Goal: Information Seeking & Learning: Learn about a topic

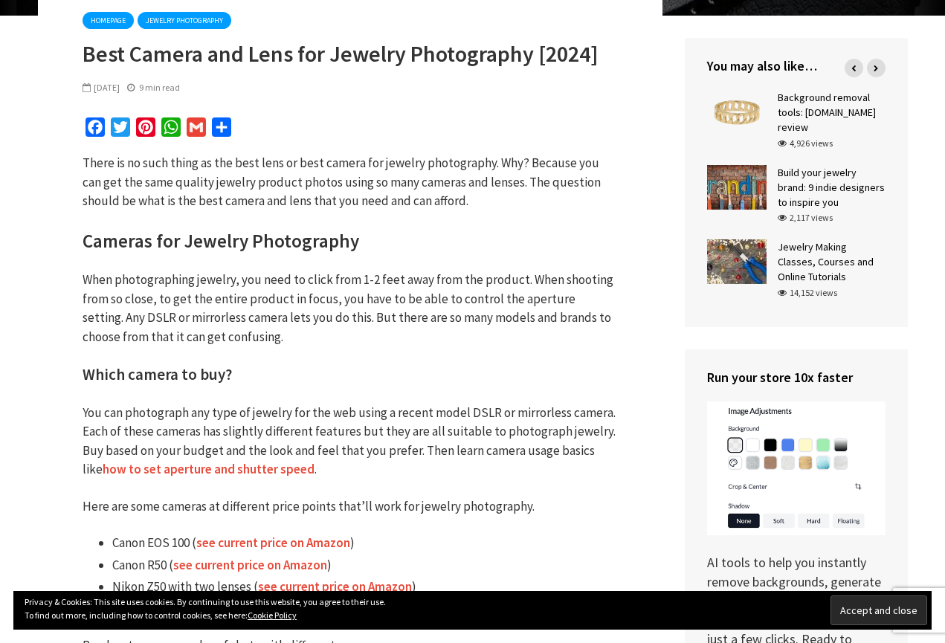
scroll to position [267, 0]
click at [852, 66] on icon at bounding box center [854, 68] width 4 height 7
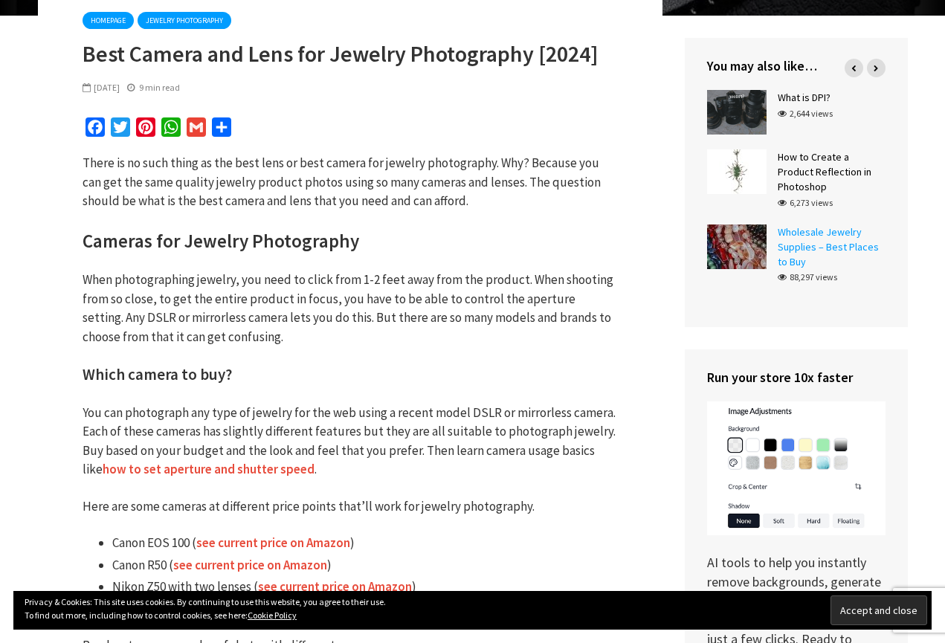
click at [803, 225] on link "Wholesale Jewelry Supplies – Best Places to Buy" at bounding box center [828, 246] width 101 height 43
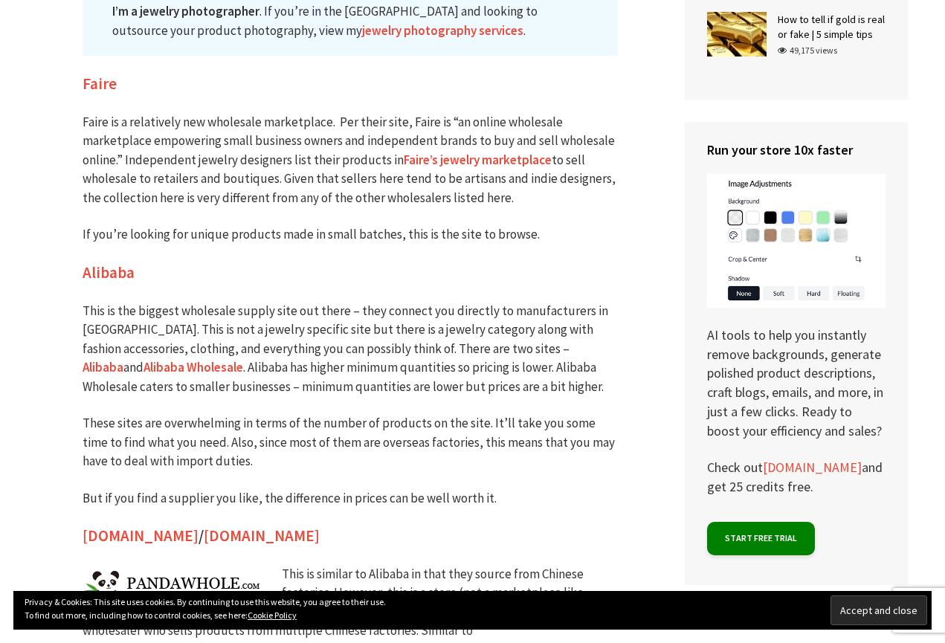
scroll to position [1179, 0]
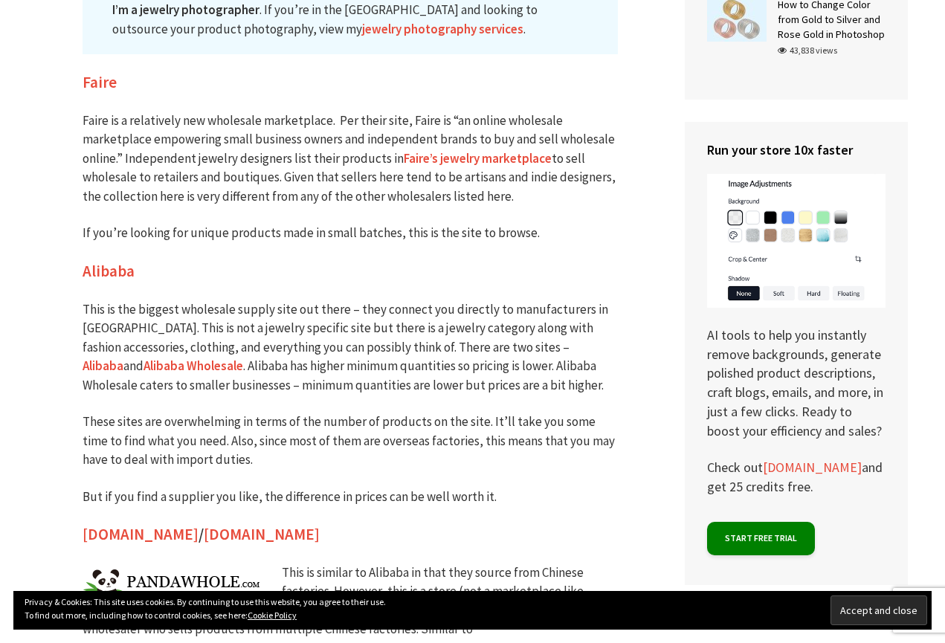
click at [472, 150] on link "Faire’s jewelry marketplace" at bounding box center [478, 158] width 148 height 17
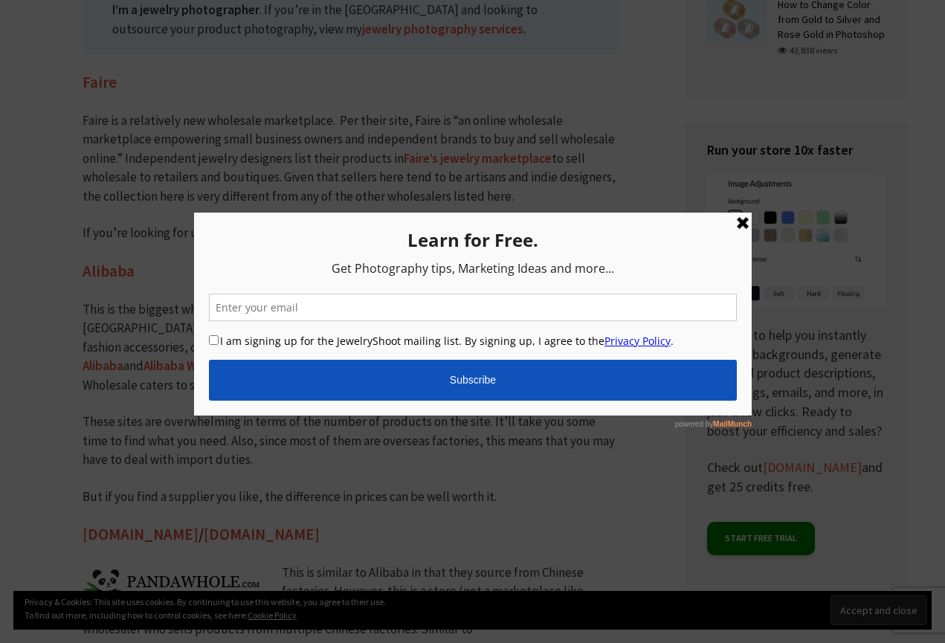
drag, startPoint x: 743, startPoint y: 223, endPoint x: 822, endPoint y: 459, distance: 248.6
click at [743, 223] on link at bounding box center [742, 222] width 18 height 18
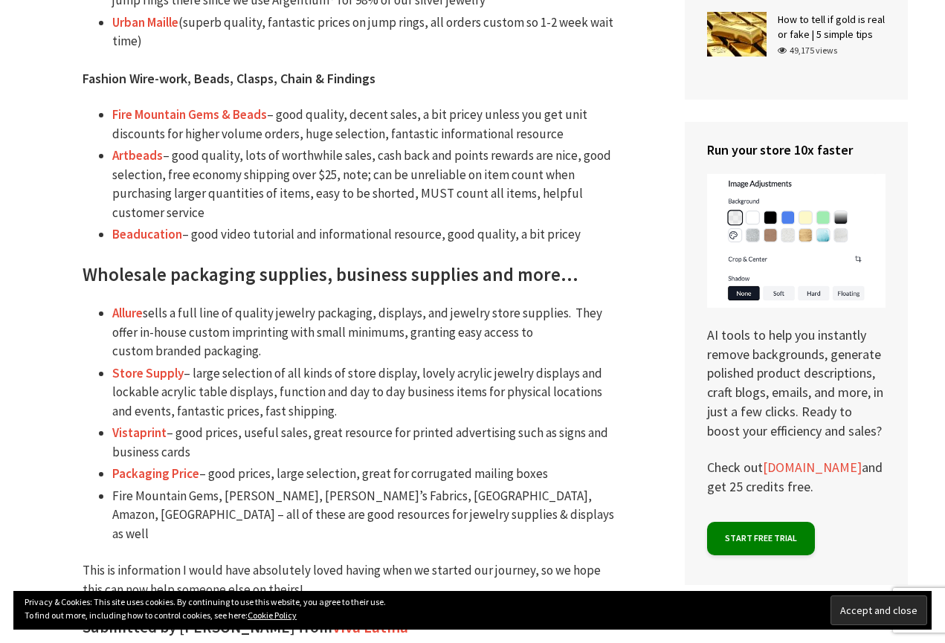
scroll to position [4437, 0]
click at [158, 365] on link "Store Supply" at bounding box center [147, 373] width 71 height 17
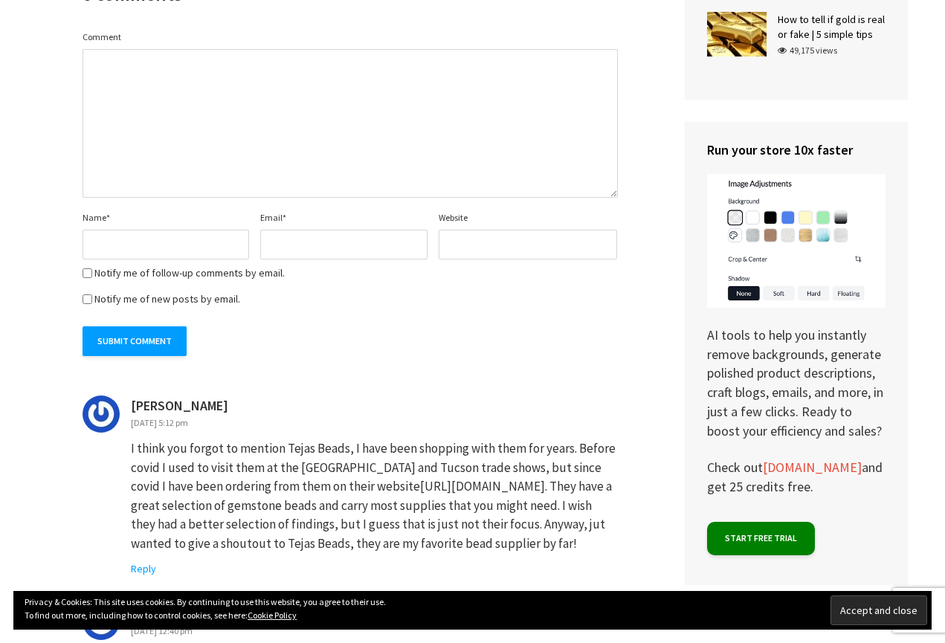
scroll to position [5982, 0]
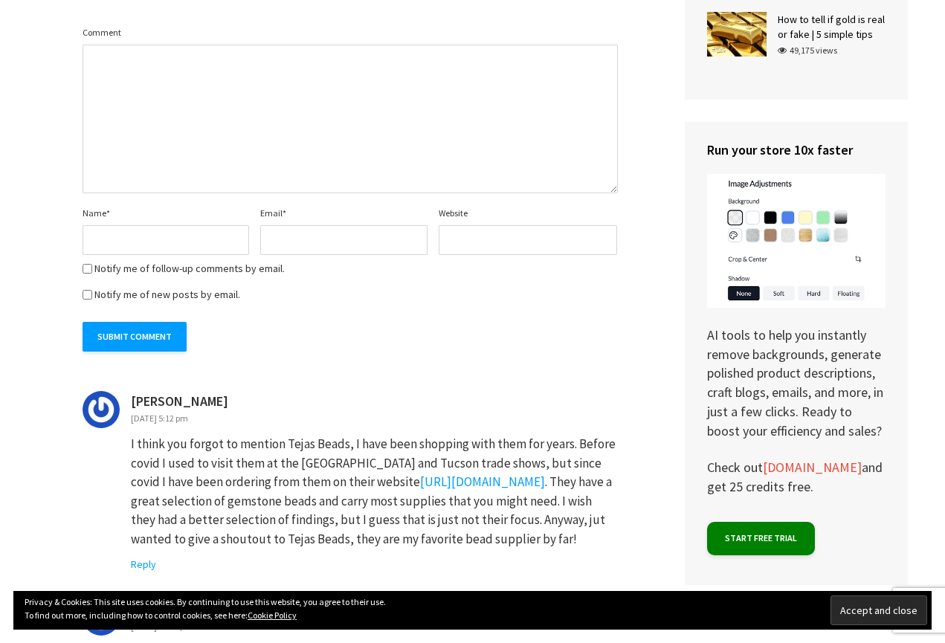
click at [420, 474] on link "http://www.tejasbeads.com" at bounding box center [482, 482] width 125 height 16
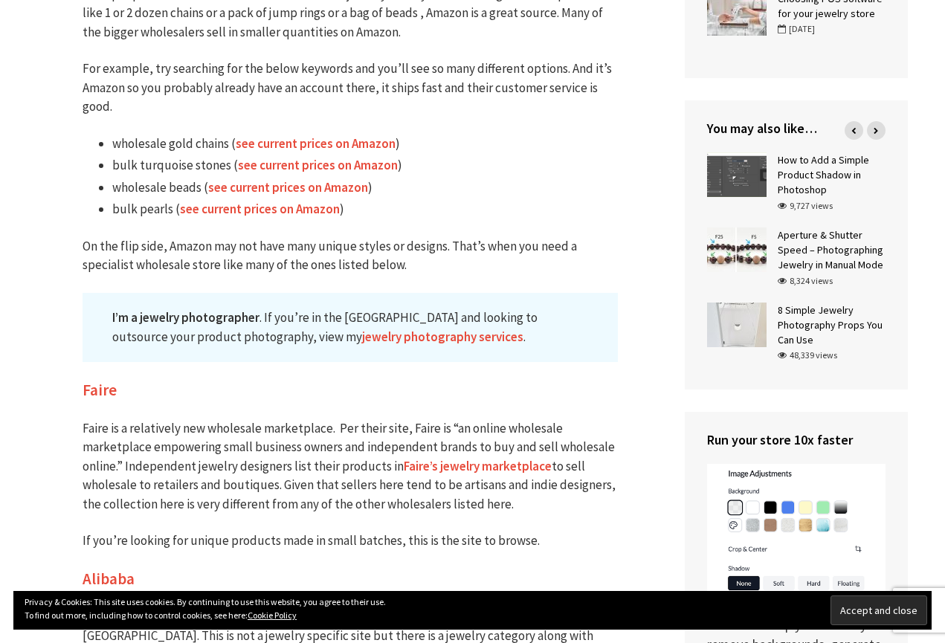
scroll to position [878, 0]
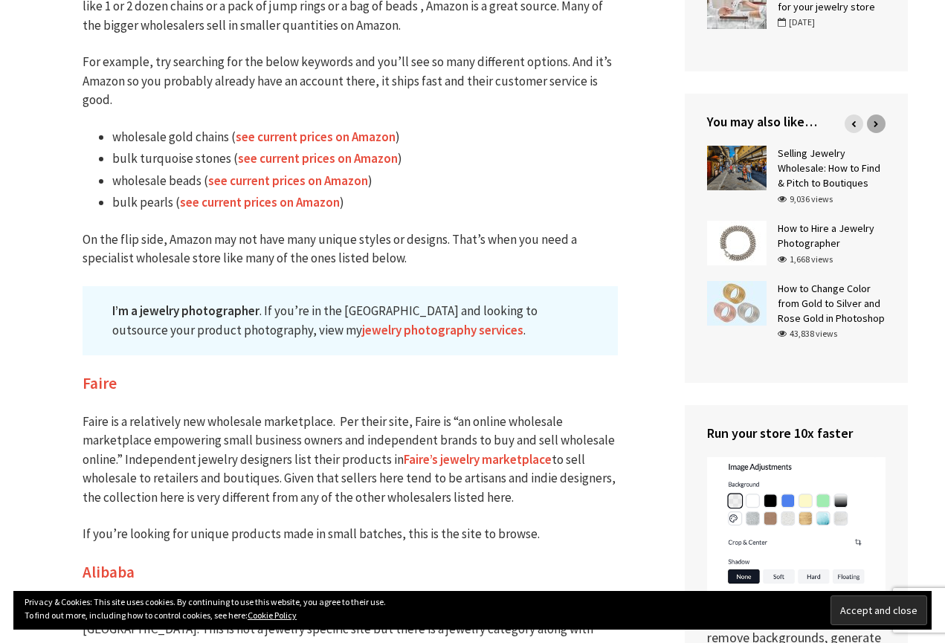
click at [877, 120] on icon at bounding box center [876, 123] width 4 height 7
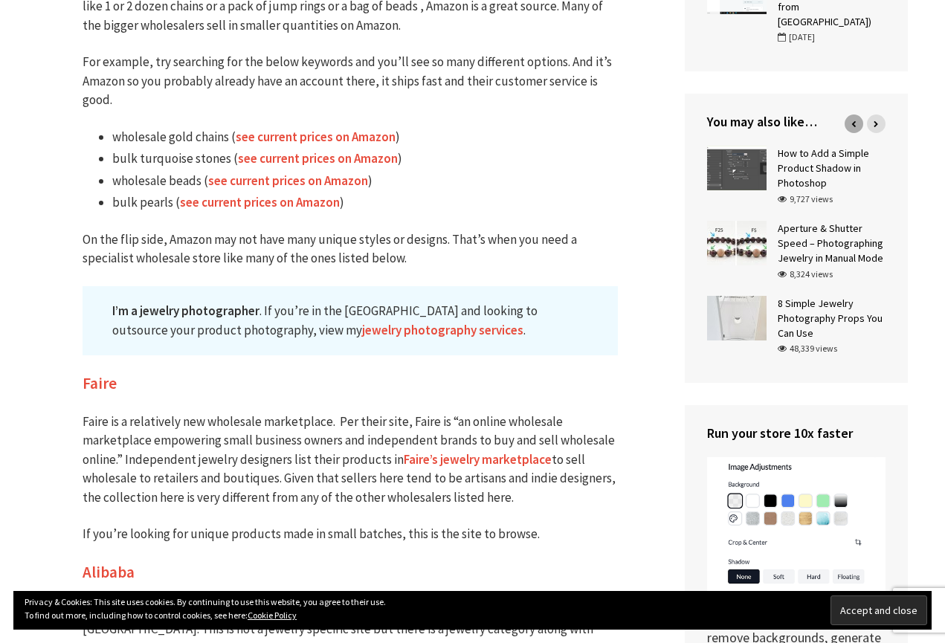
click at [855, 120] on icon at bounding box center [854, 123] width 4 height 7
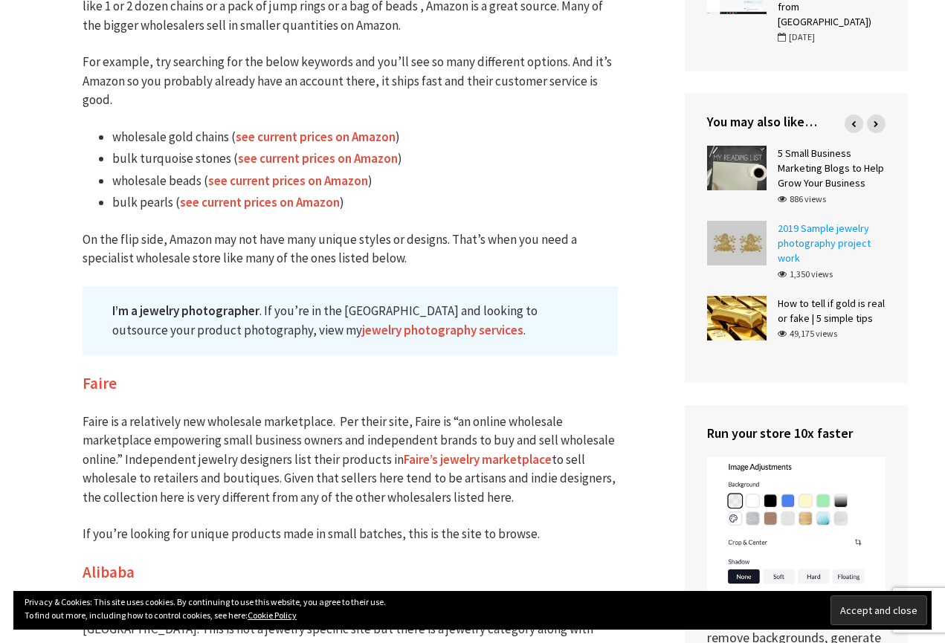
click at [814, 222] on link "2019 Sample jewelry photography project work" at bounding box center [824, 243] width 93 height 43
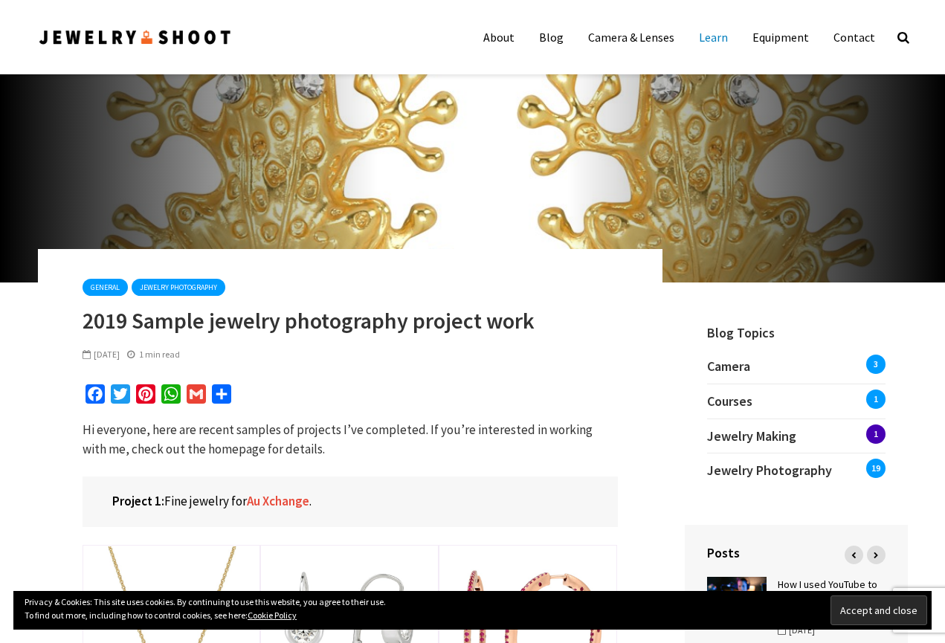
click at [721, 37] on link "Learn" at bounding box center [713, 37] width 51 height 30
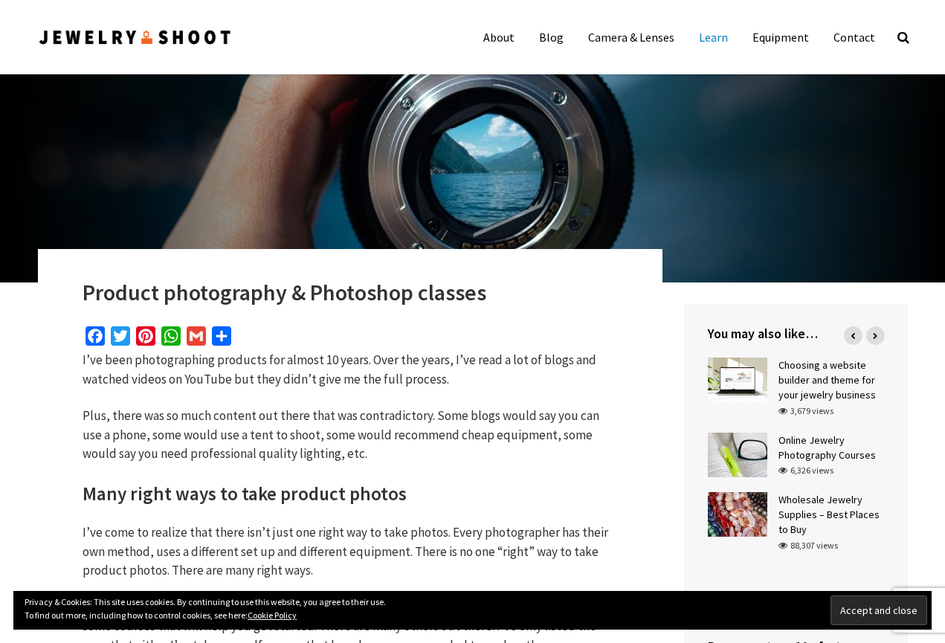
click at [205, 39] on img at bounding box center [135, 38] width 195 height 20
